Goal: Find specific page/section: Find specific page/section

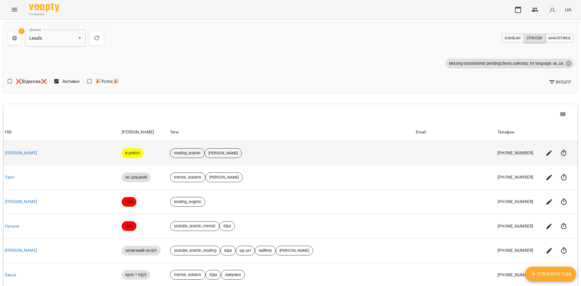
scroll to position [78, 0]
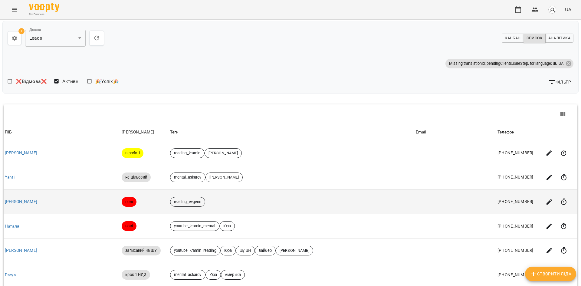
click at [25, 190] on td "Алина Басиста" at bounding box center [62, 202] width 117 height 25
click at [25, 199] on link "Алина Басиста" at bounding box center [21, 201] width 32 height 5
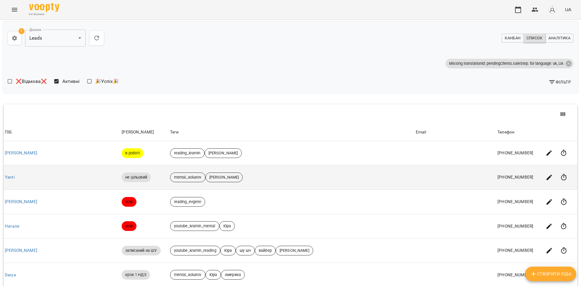
scroll to position [162, 0]
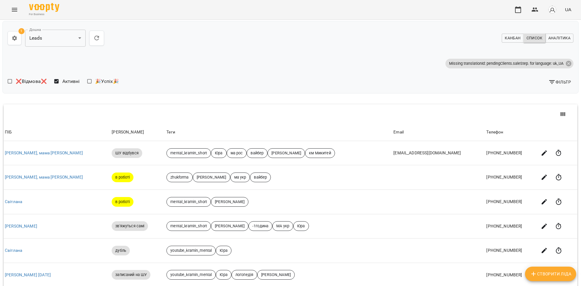
scroll to position [162, 1]
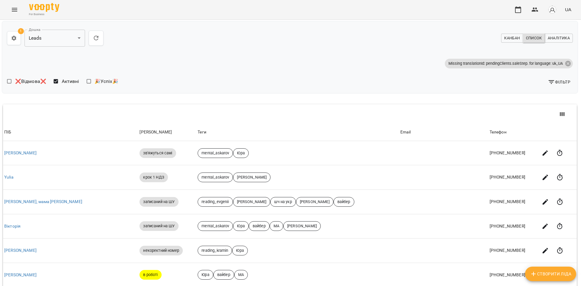
scroll to position [162, 1]
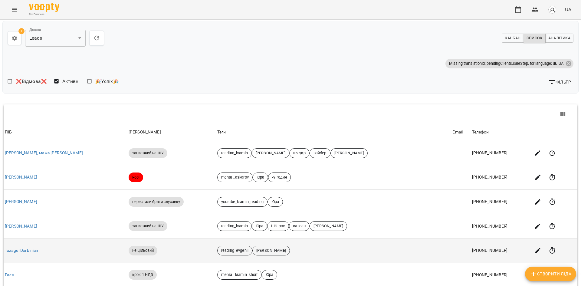
scroll to position [126, 0]
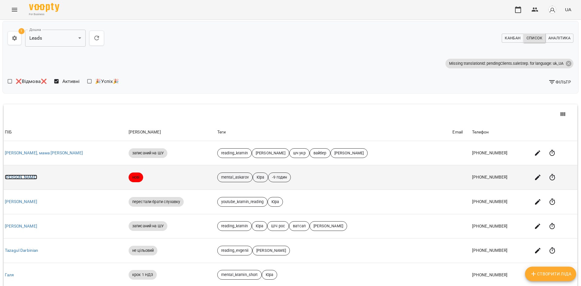
click at [22, 175] on link "Valentina" at bounding box center [21, 177] width 32 height 5
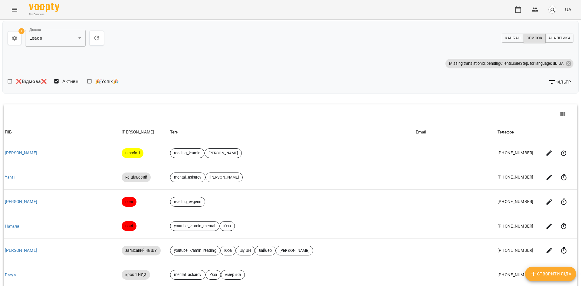
scroll to position [162, 0]
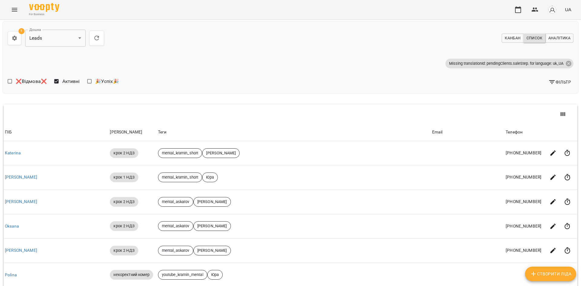
click at [557, 240] on div "ПІБ Етап Теги Email Телефон ПІБ Katerina Етап крок 2 НДЗ Теги mental_kramin_sho…" at bounding box center [290, 252] width 577 height 299
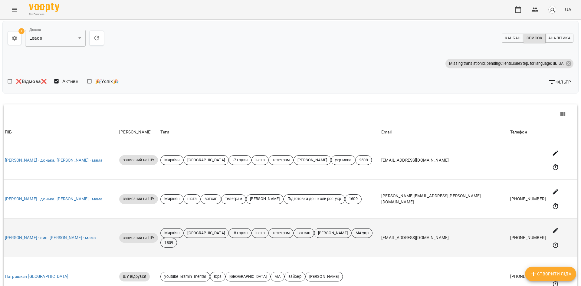
scroll to position [151, 0]
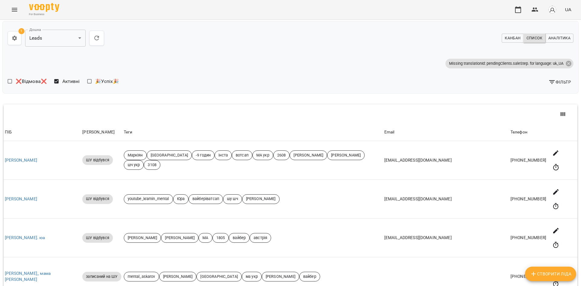
scroll to position [162, 0]
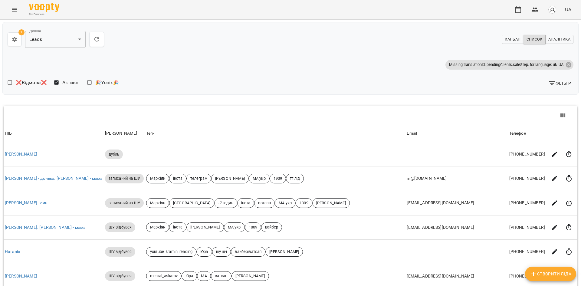
click at [41, 14] on span "For Business" at bounding box center [44, 14] width 30 height 4
click at [38, 11] on img at bounding box center [44, 7] width 30 height 9
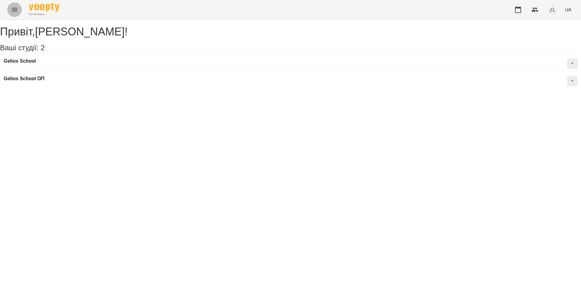
click at [14, 10] on icon "Menu" at bounding box center [14, 9] width 7 height 7
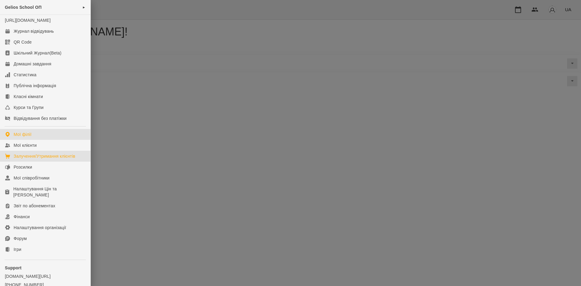
click at [44, 159] on div "Залучення/Утримання клієнтів" at bounding box center [45, 156] width 62 height 6
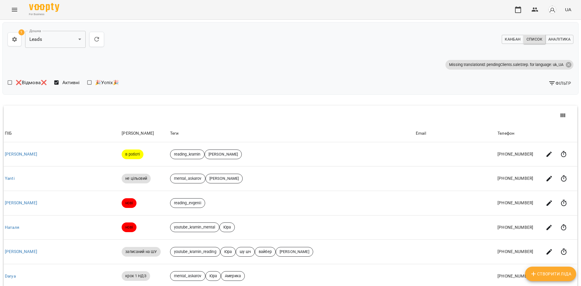
click at [557, 78] on button "Фільтр" at bounding box center [560, 83] width 28 height 11
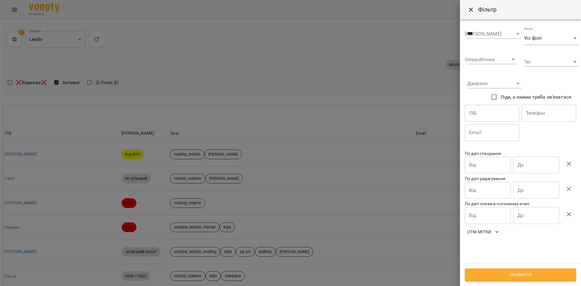
click at [551, 110] on input "text" at bounding box center [549, 113] width 55 height 17
paste input "**********"
type input "**********"
click at [493, 268] on div "Оновити" at bounding box center [520, 274] width 121 height 23
click at [492, 270] on button "Оновити" at bounding box center [520, 275] width 111 height 13
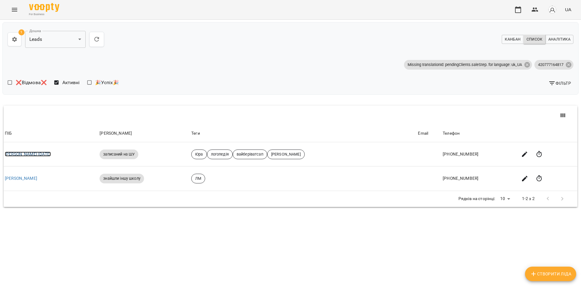
click at [35, 154] on link "Люба Логопедія 18.09.25" at bounding box center [28, 154] width 46 height 5
click at [555, 83] on icon "button" at bounding box center [552, 83] width 7 height 7
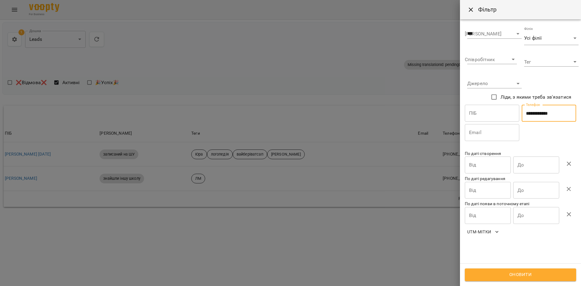
click at [538, 109] on input "**********" at bounding box center [549, 113] width 55 height 17
drag, startPoint x: 538, startPoint y: 109, endPoint x: 538, endPoint y: 115, distance: 6.1
click at [538, 110] on input "**********" at bounding box center [549, 113] width 55 height 17
click at [498, 276] on span "Оновити" at bounding box center [521, 275] width 98 height 8
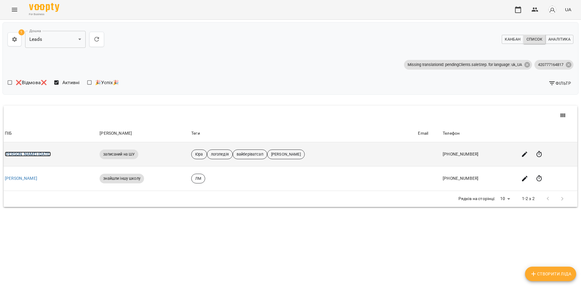
click at [29, 154] on link "Люба Логопедія 18.09.25" at bounding box center [28, 154] width 46 height 5
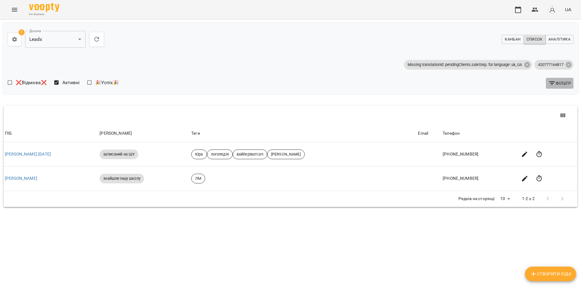
click at [561, 88] on button "Фільтр" at bounding box center [560, 83] width 28 height 11
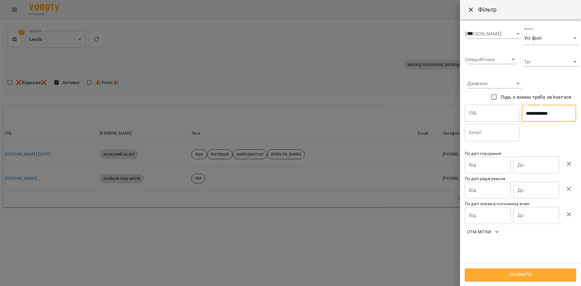
click at [542, 116] on input "**********" at bounding box center [549, 113] width 55 height 17
paste input "text"
type input "**********"
click at [494, 269] on button "Оновити" at bounding box center [520, 275] width 111 height 13
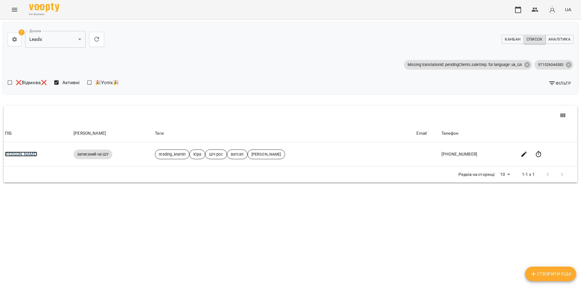
click at [23, 155] on link "Anna Kharlamova" at bounding box center [21, 154] width 32 height 5
